Goal: Task Accomplishment & Management: Manage account settings

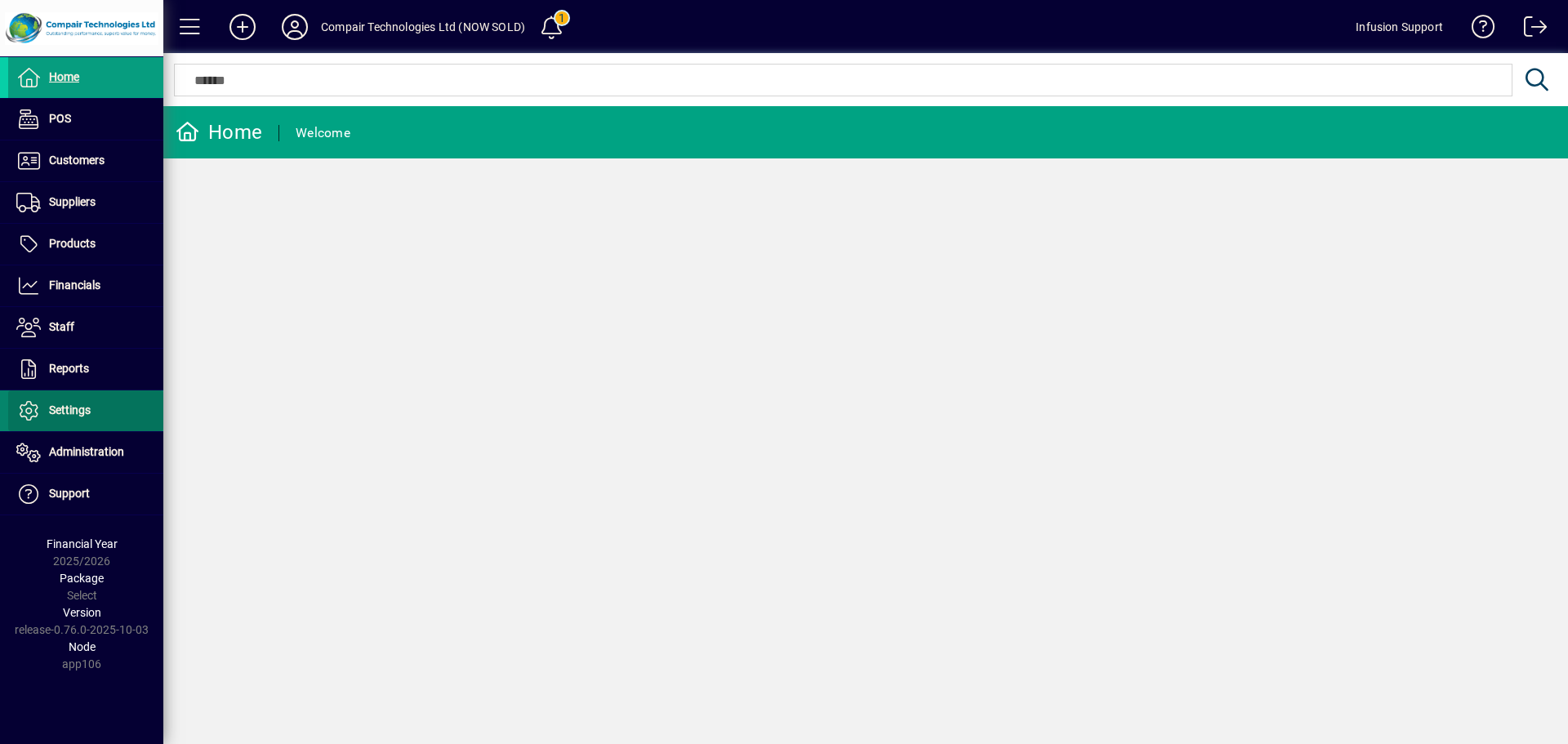
click at [62, 411] on span "Settings" at bounding box center [69, 410] width 41 height 13
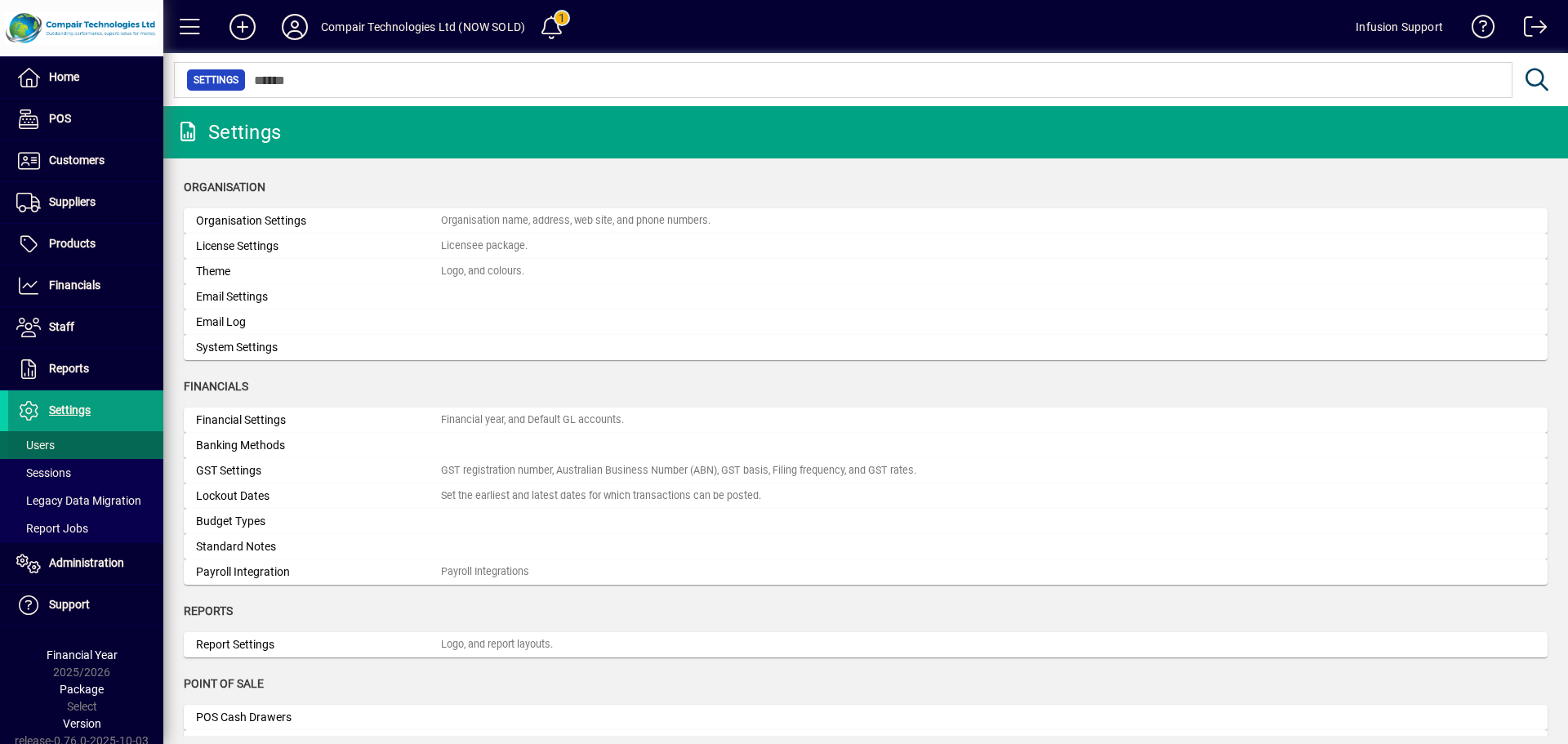
click at [65, 441] on span at bounding box center [86, 445] width 155 height 39
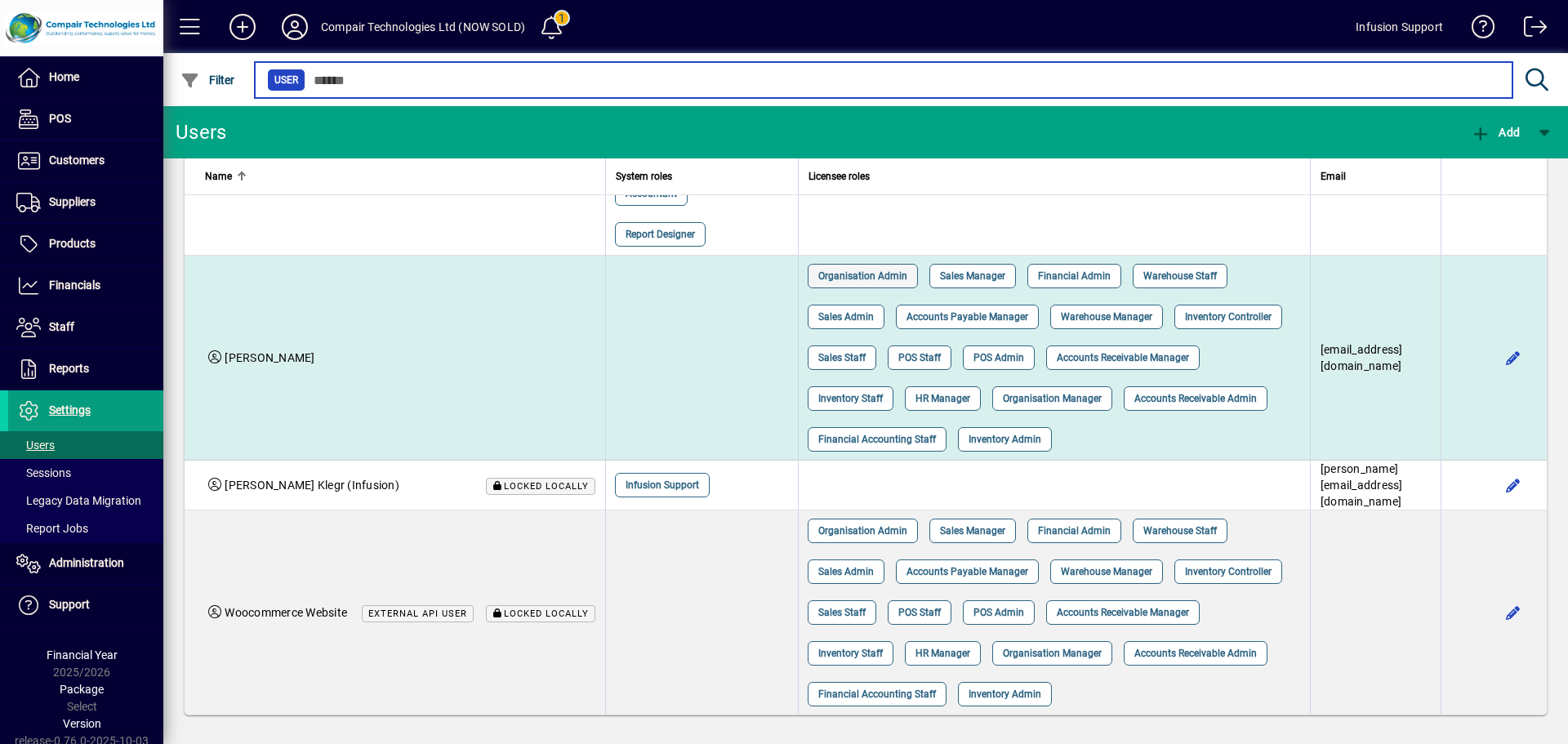
scroll to position [971, 0]
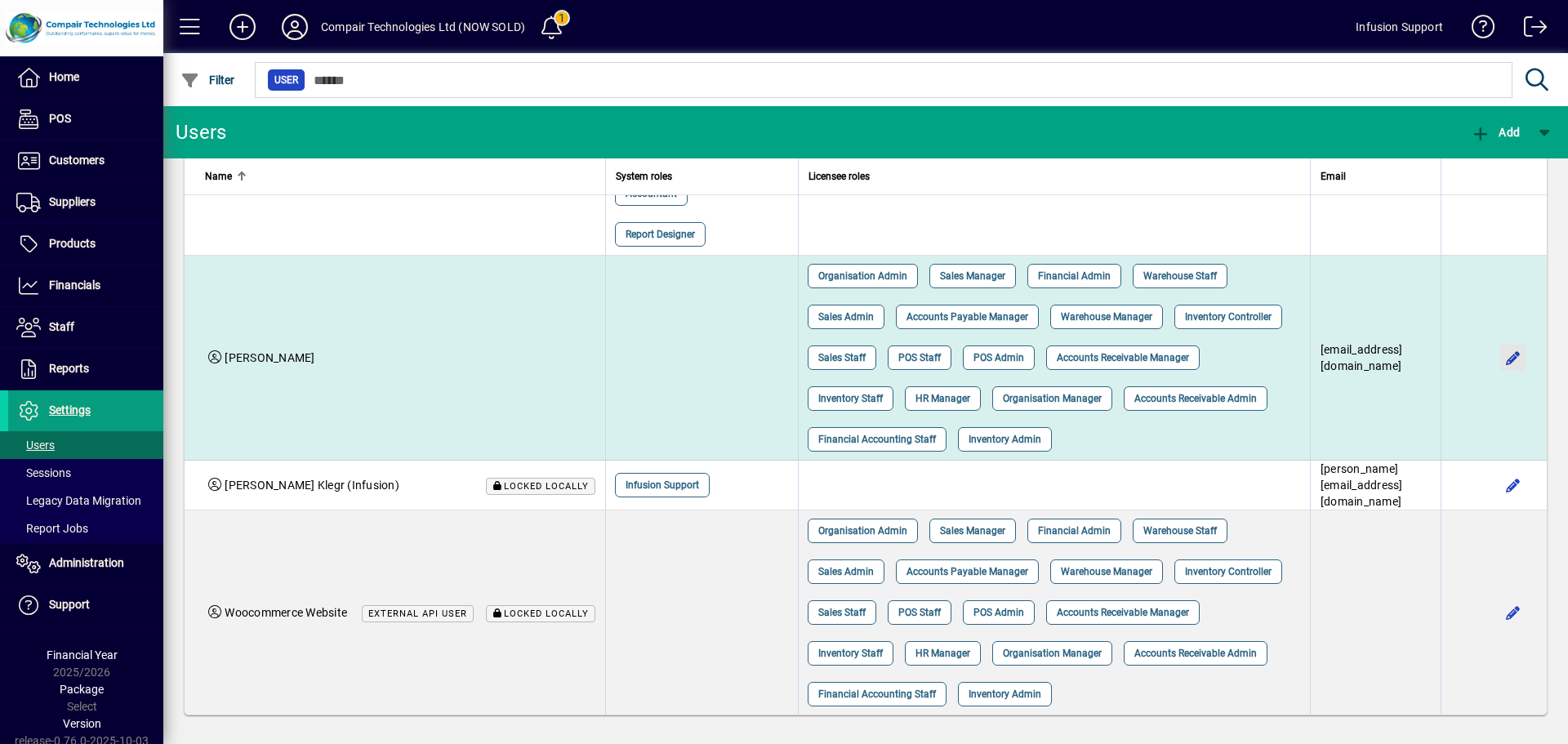
click at [1494, 377] on span "button" at bounding box center [1513, 357] width 39 height 39
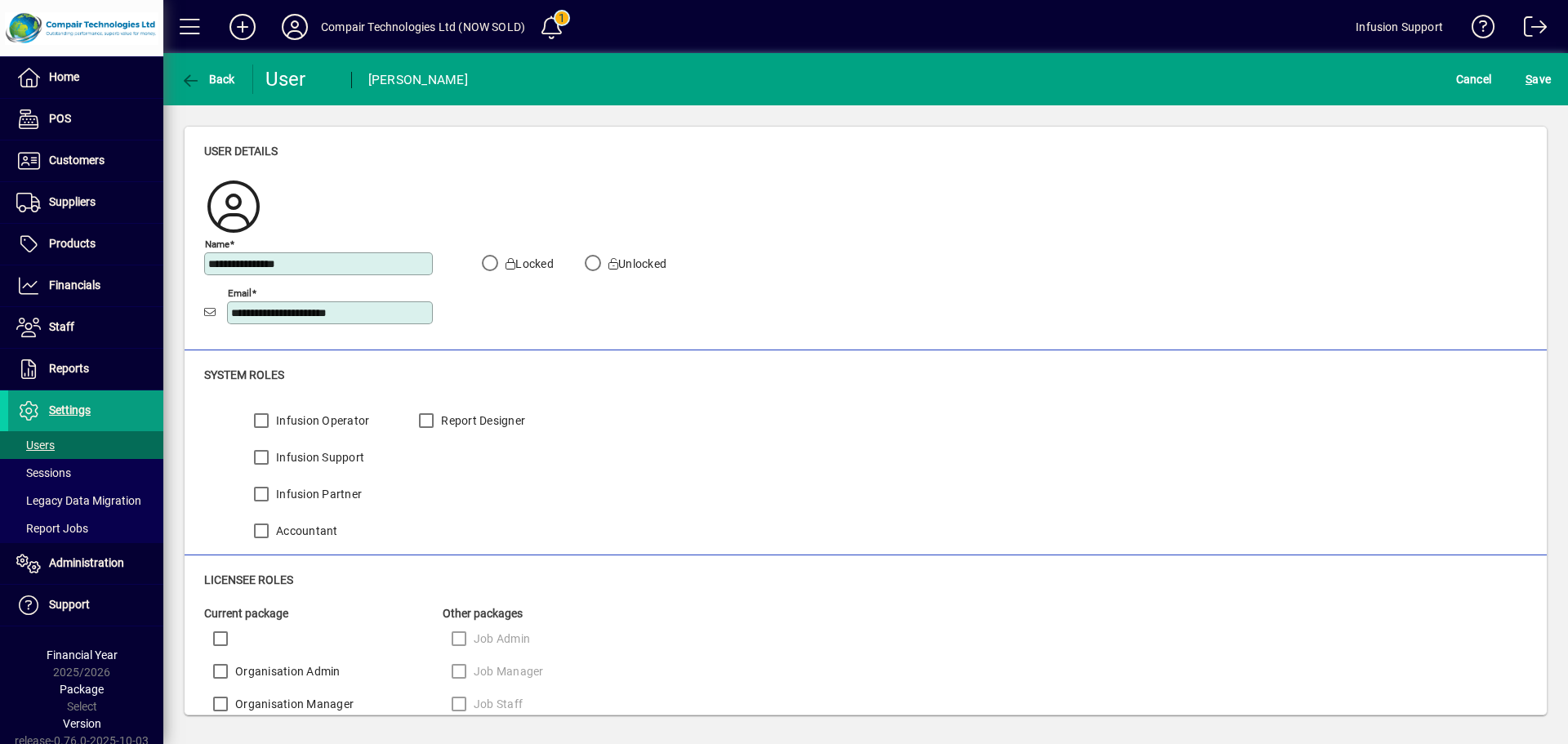
drag, startPoint x: 390, startPoint y: 313, endPoint x: 215, endPoint y: 310, distance: 175.0
click at [215, 312] on div "**********" at bounding box center [318, 313] width 229 height 31
type input "**********"
click at [1529, 74] on span "S" at bounding box center [1529, 79] width 7 height 13
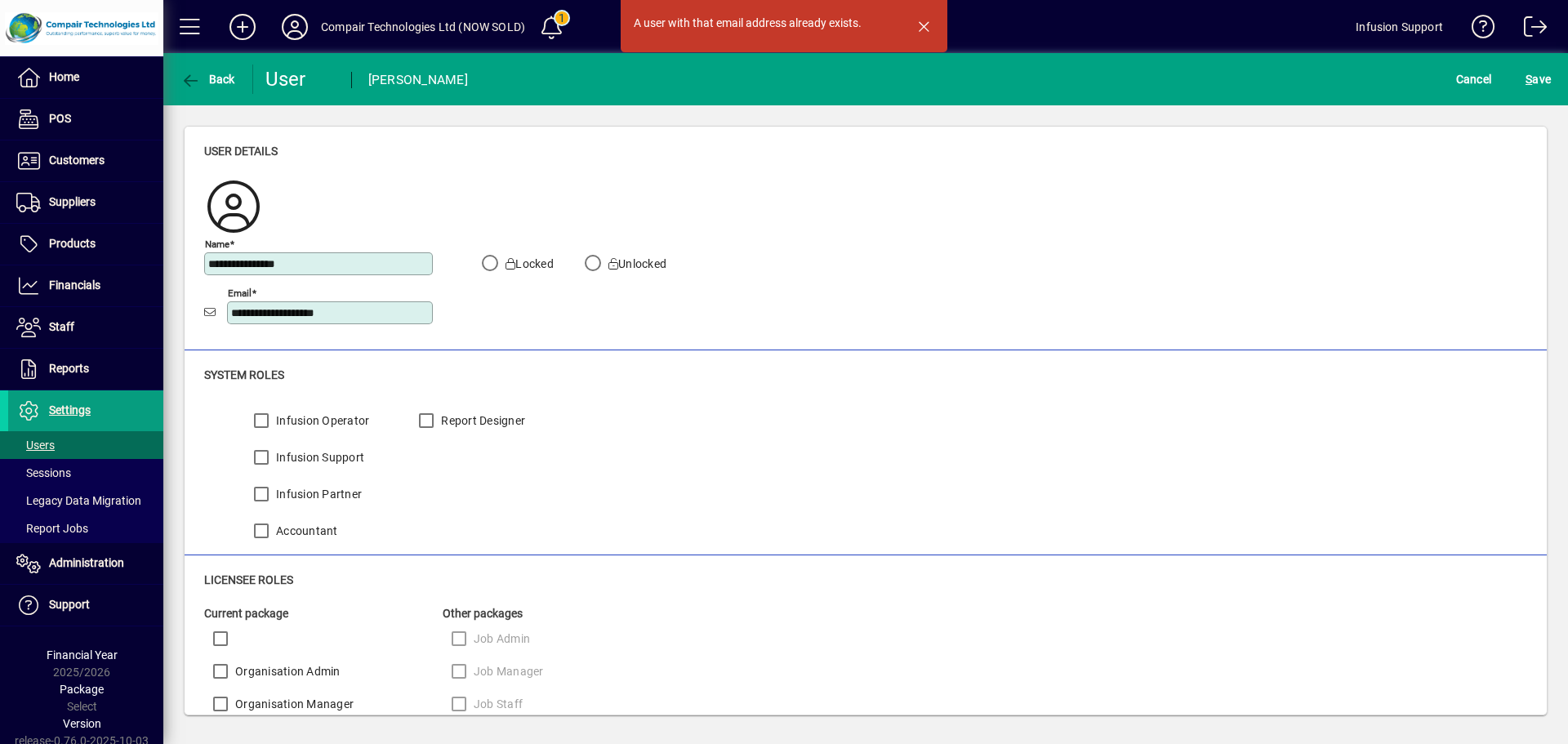
drag, startPoint x: 919, startPoint y: 23, endPoint x: 791, endPoint y: 34, distance: 128.5
click at [916, 24] on span "button" at bounding box center [923, 26] width 39 height 39
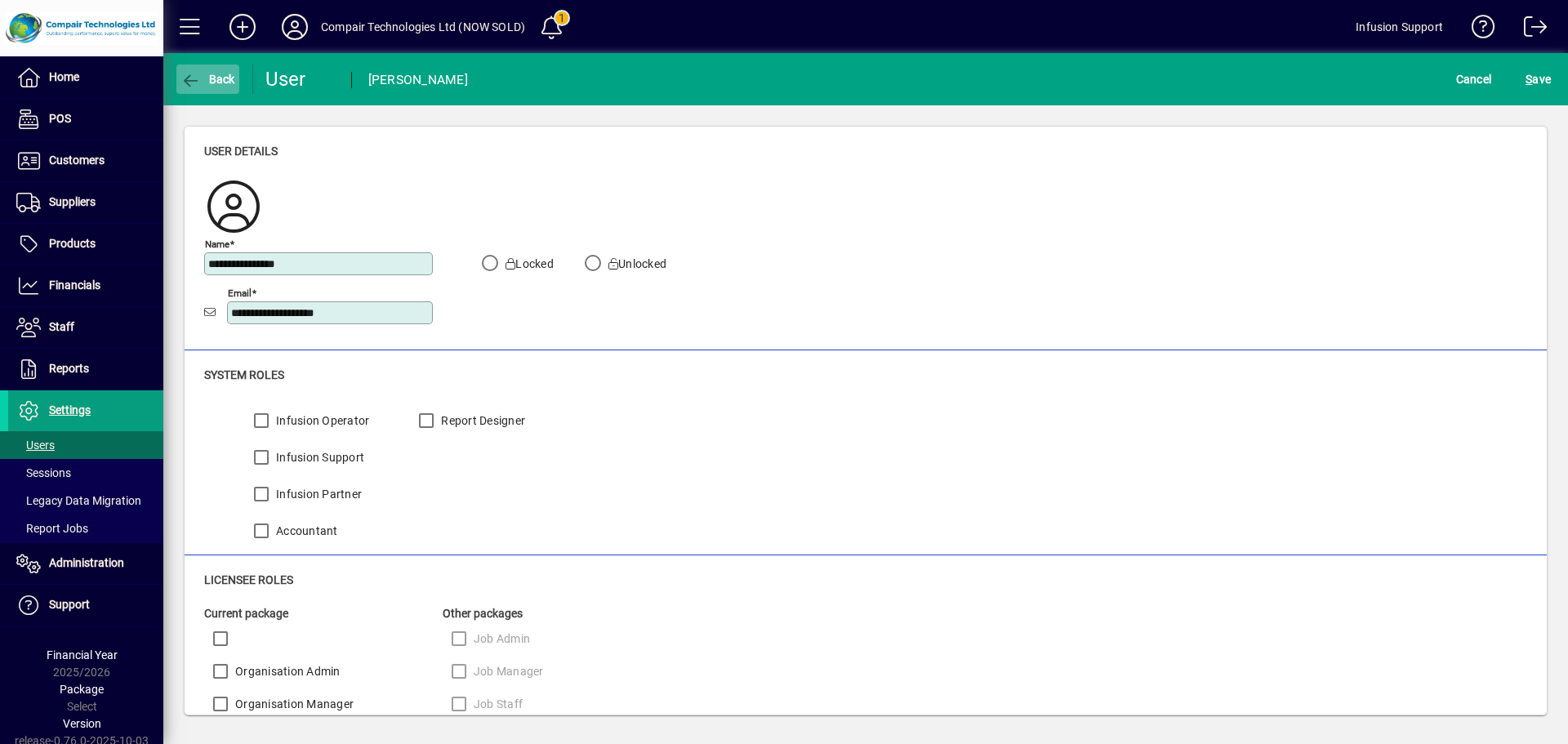
click at [194, 76] on icon "button" at bounding box center [190, 81] width 21 height 17
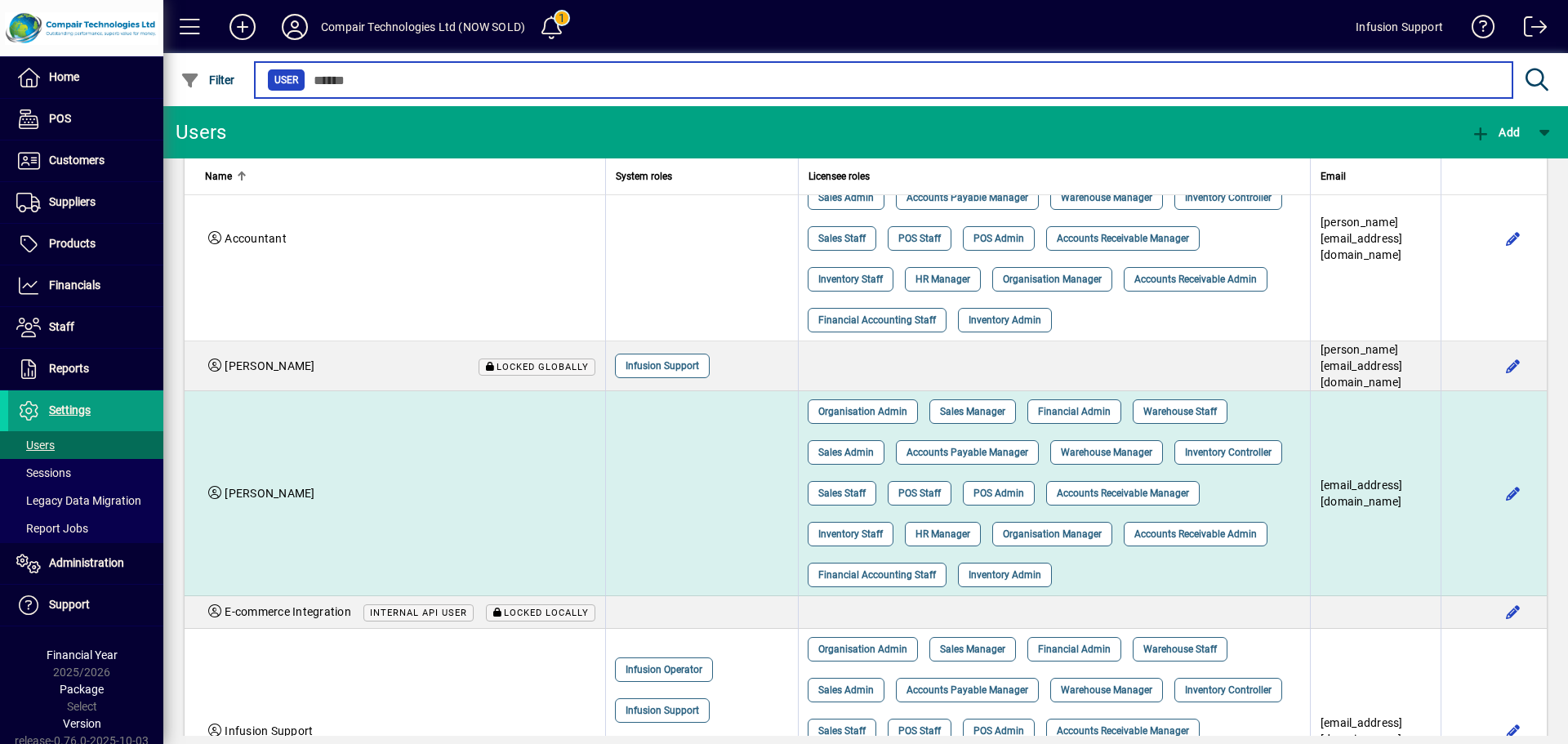
scroll to position [81, 0]
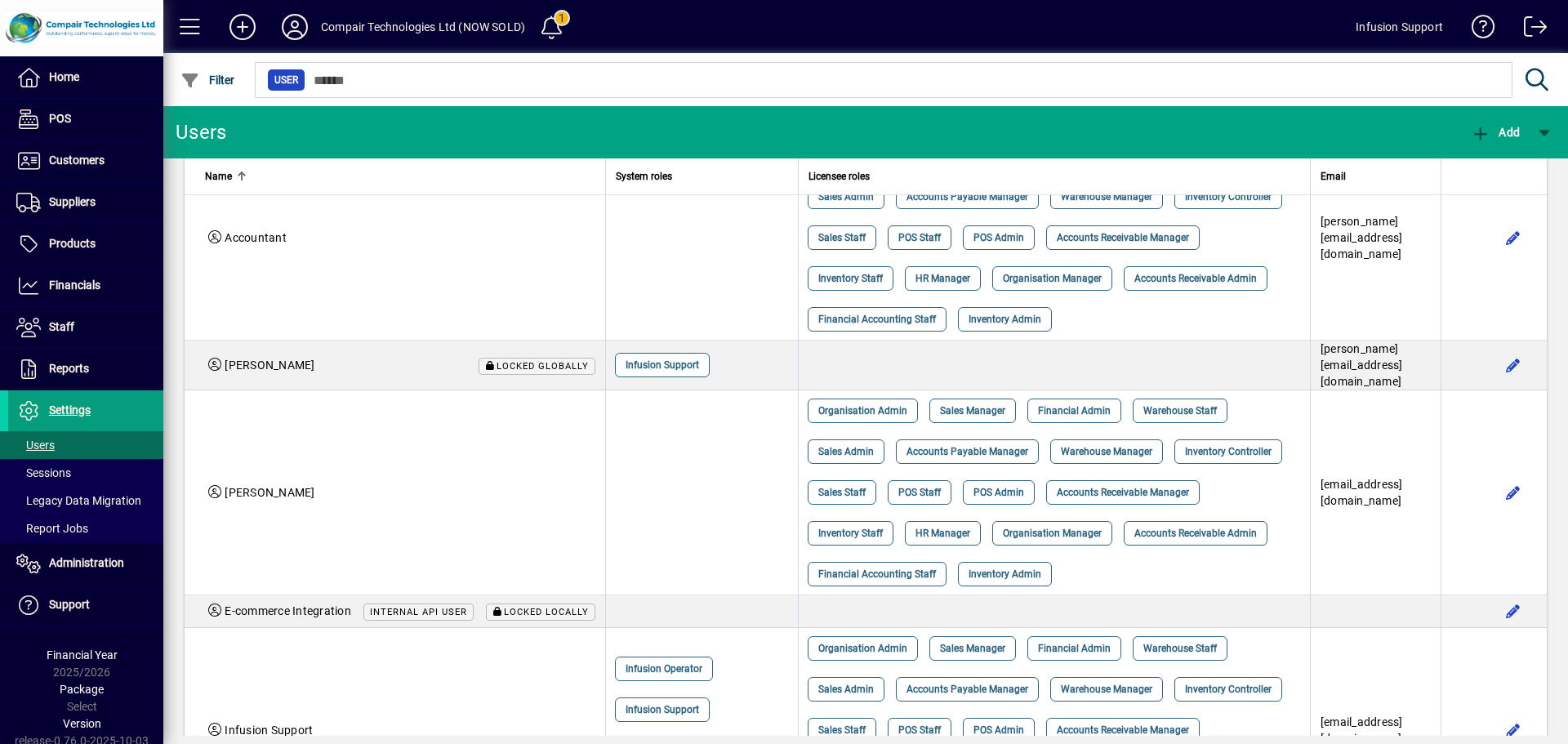
drag, startPoint x: 308, startPoint y: 461, endPoint x: 314, endPoint y: 393, distance: 68.3
click at [309, 460] on td "Diane Crawford" at bounding box center [394, 493] width 421 height 205
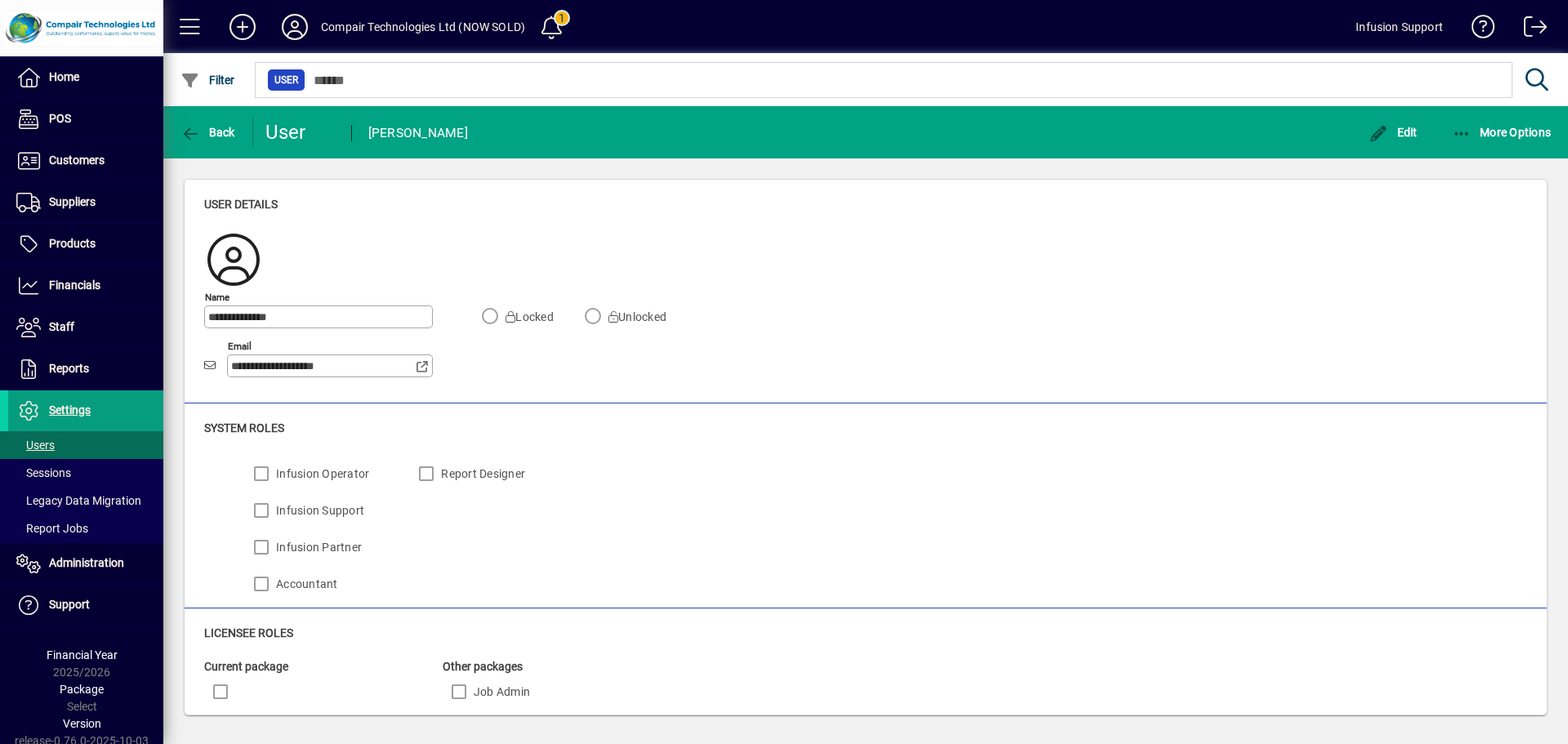
click at [298, 22] on icon at bounding box center [295, 27] width 33 height 26
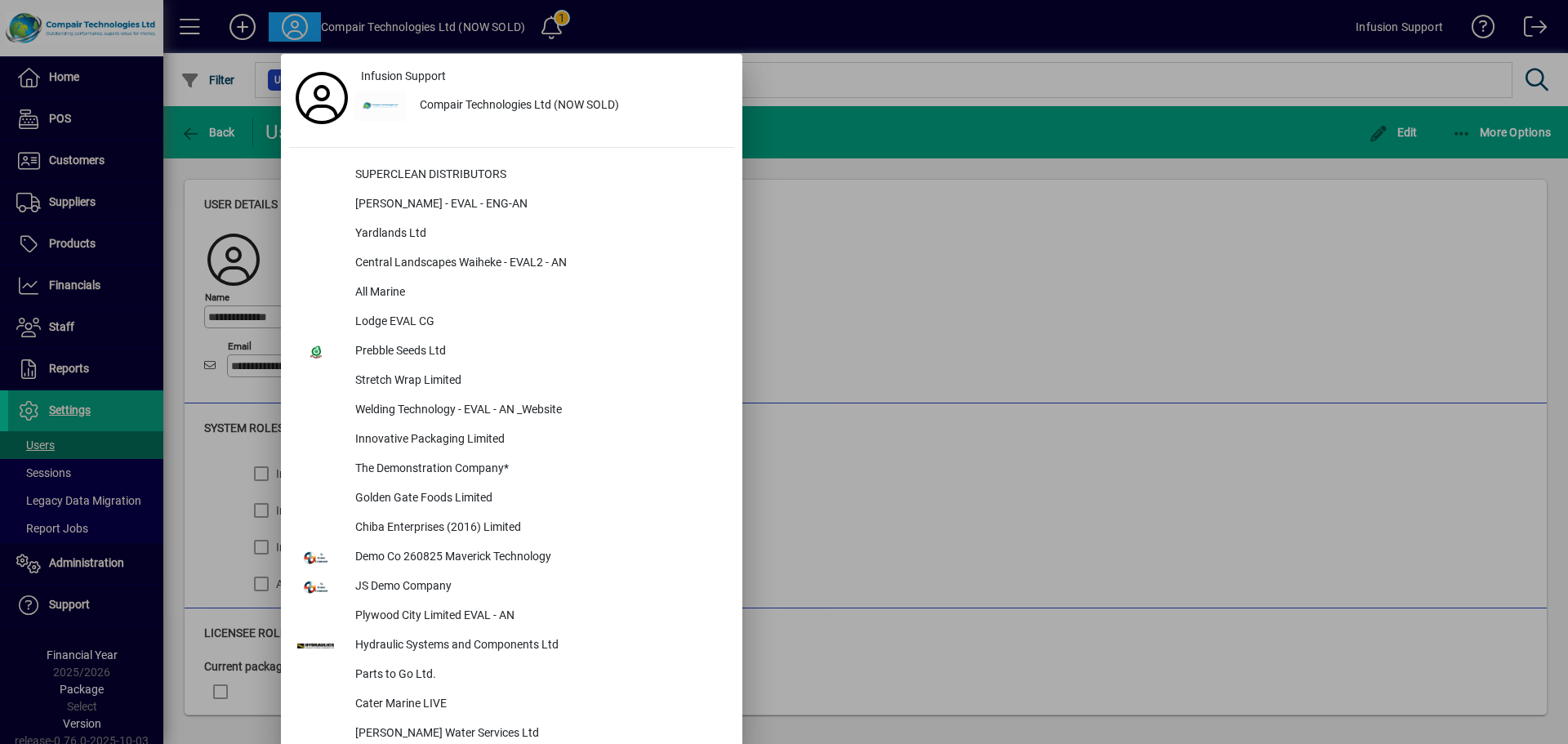
click at [1079, 243] on div at bounding box center [784, 372] width 1568 height 744
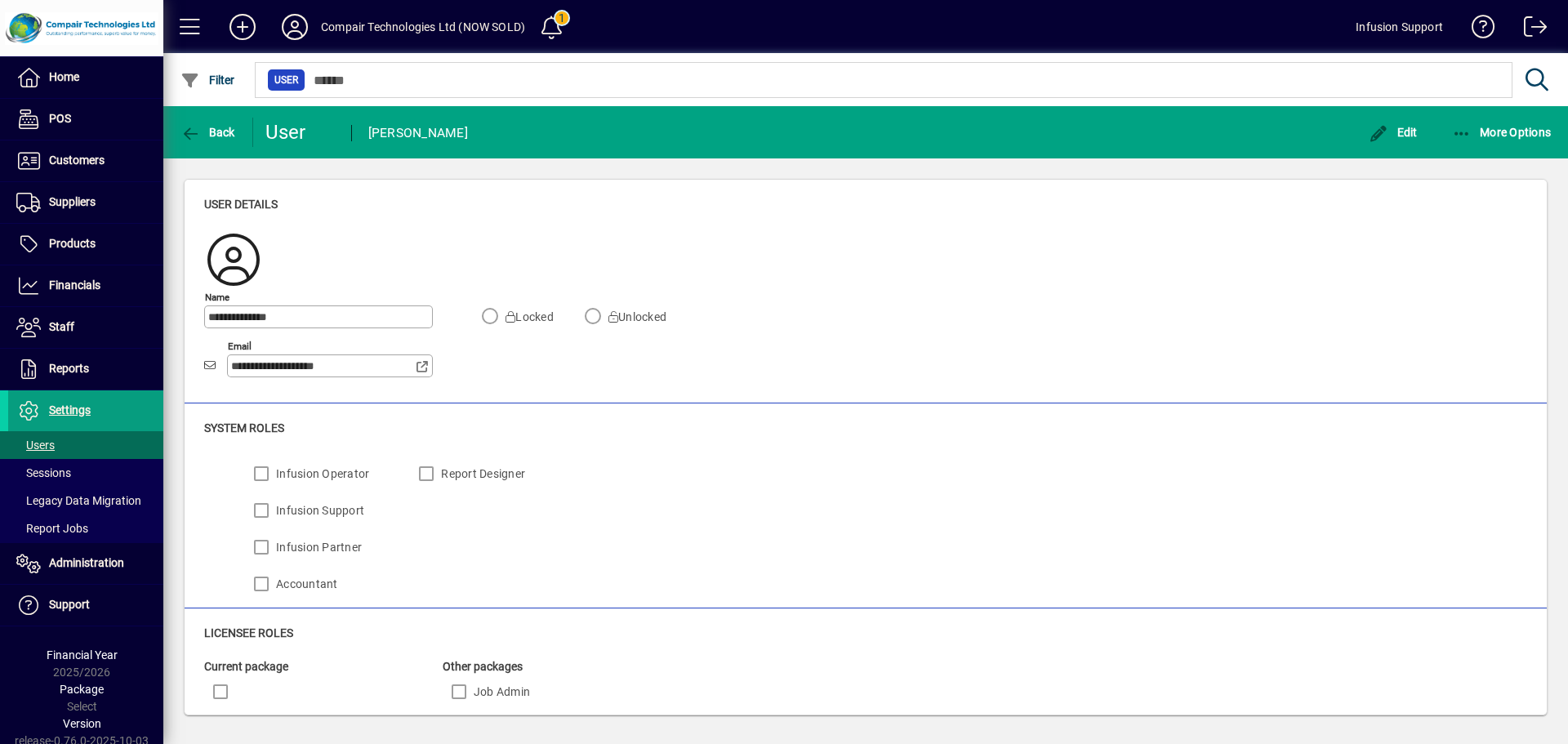
click at [558, 394] on div "Locked Unlocked" at bounding box center [573, 346] width 232 height 98
click at [609, 129] on mat-toolbar-row "Back User Diane Crawford Edit More Options" at bounding box center [866, 131] width 1405 height 52
click at [296, 23] on icon at bounding box center [295, 27] width 33 height 26
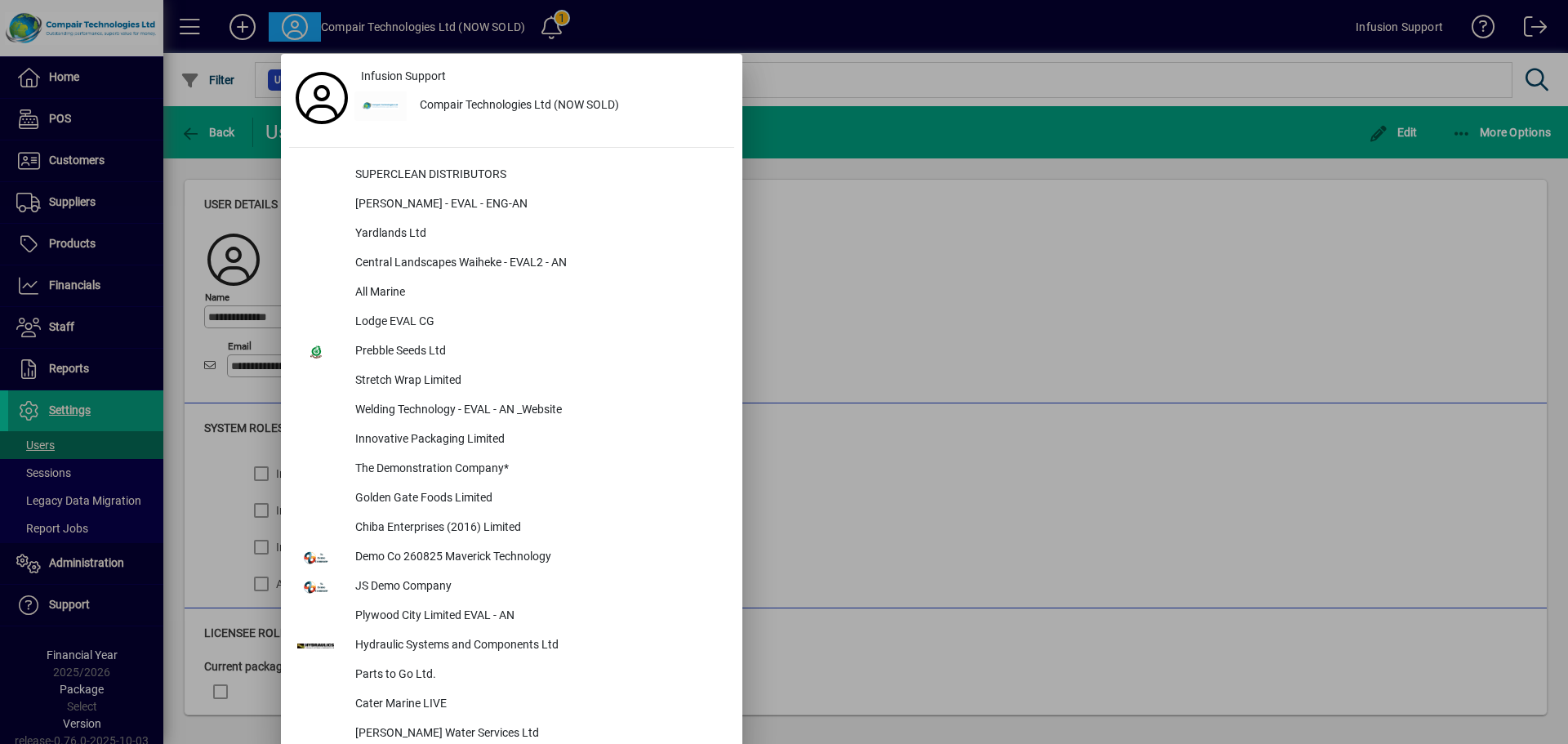
scroll to position [416, 0]
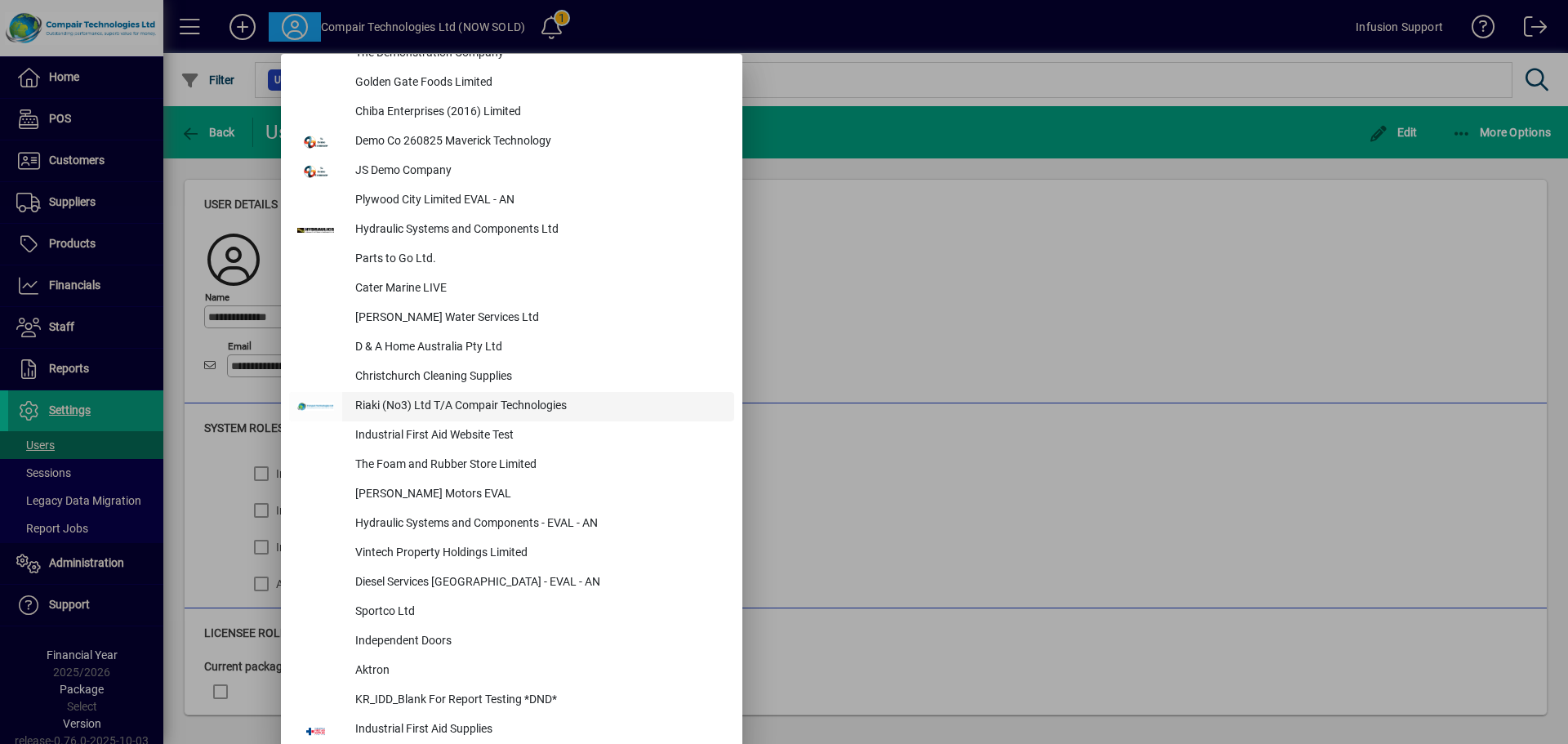
click at [484, 402] on div "Riaki (No3) Ltd T/A Compair Technologies" at bounding box center [538, 407] width 392 height 30
